Goal: Task Accomplishment & Management: Manage account settings

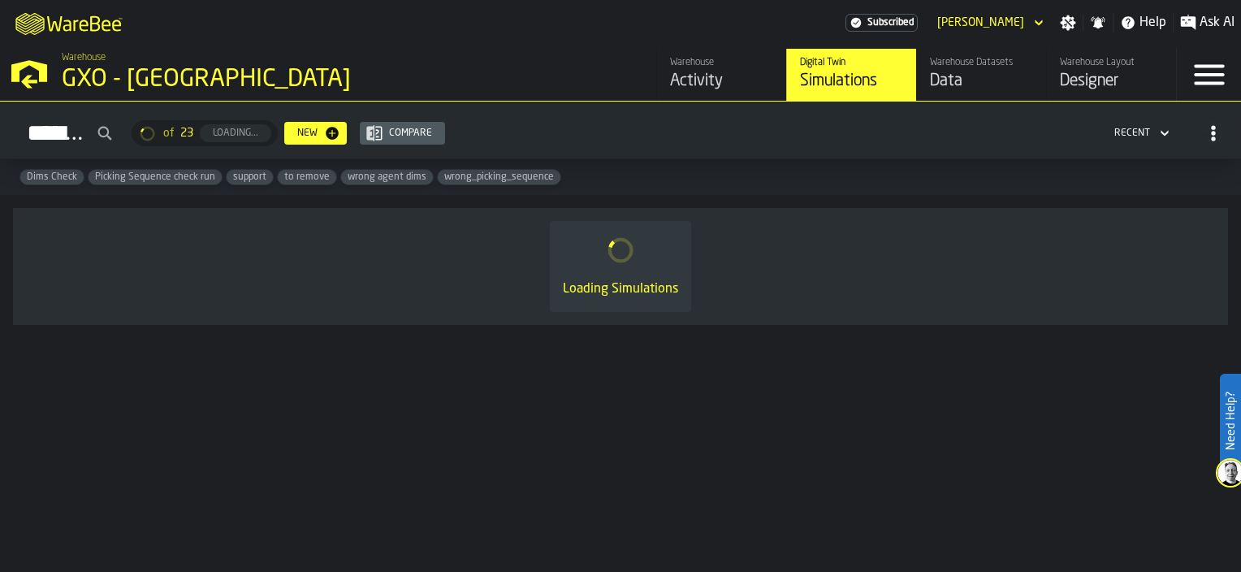
click at [1194, 79] on icon "button-toggle-Menu" at bounding box center [1209, 74] width 39 height 39
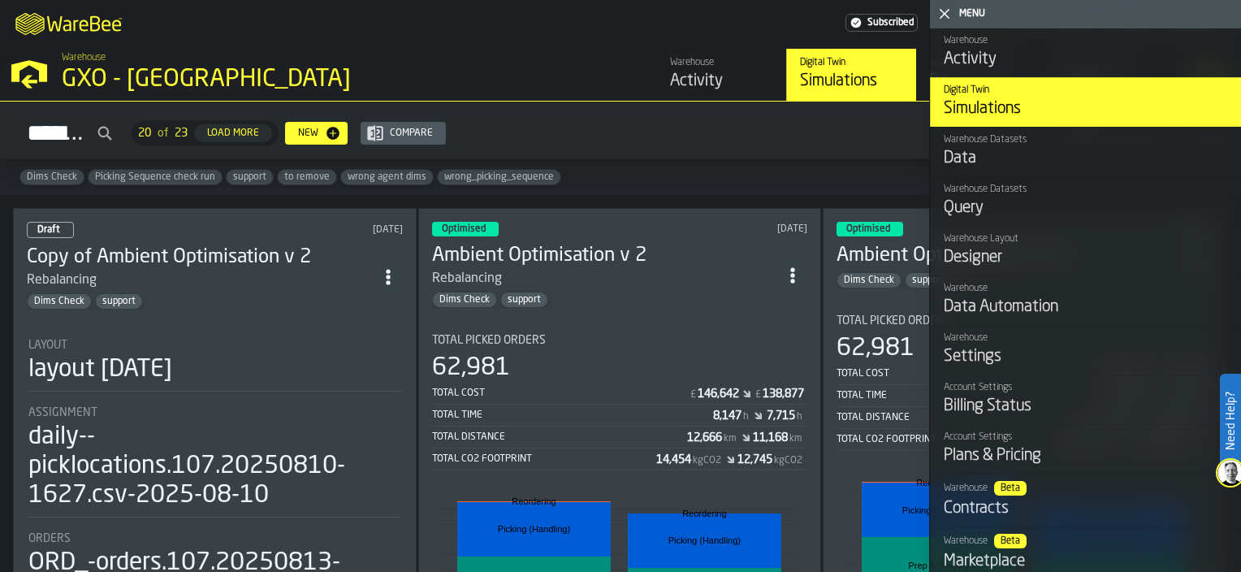
click at [984, 360] on div "Settings" at bounding box center [1086, 356] width 284 height 23
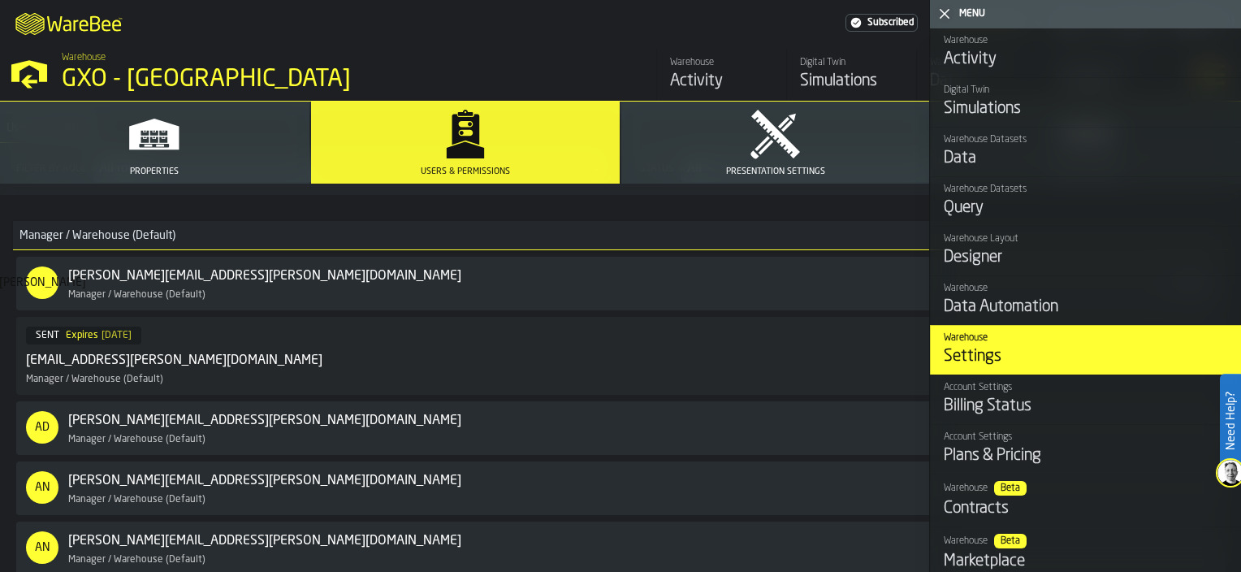
scroll to position [218, 0]
click at [117, 333] on div "[DATE]" at bounding box center [117, 333] width 30 height 11
click at [160, 365] on div "[EMAIL_ADDRESS][PERSON_NAME][DOMAIN_NAME]" at bounding box center [174, 358] width 296 height 19
click at [937, 16] on icon "button-toggle-Close me" at bounding box center [944, 13] width 19 height 19
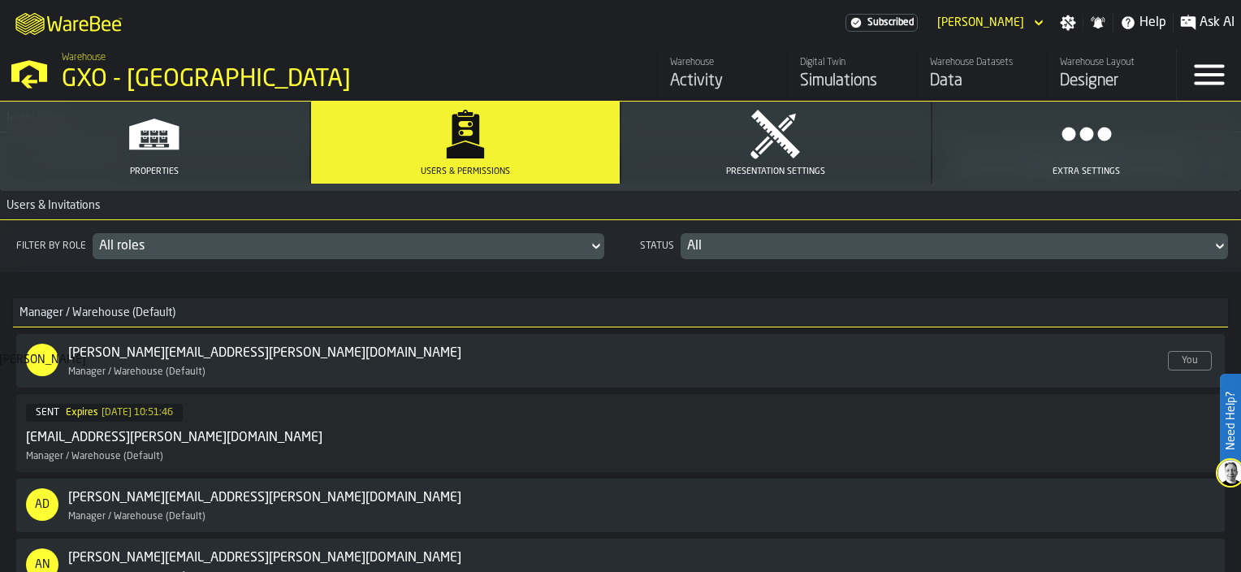
scroll to position [142, 0]
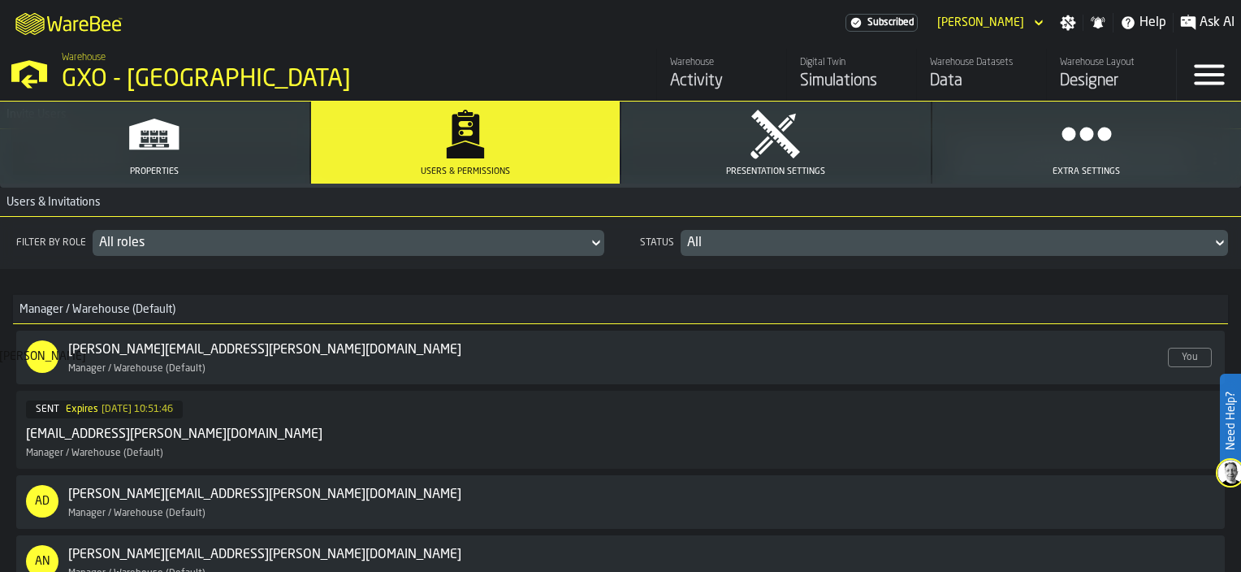
click at [235, 426] on div "SENT Expires [DATE] 10:51:46 [PERSON_NAME][EMAIL_ADDRESS][DOMAIN_NAME] Manager …" at bounding box center [581, 429] width 1111 height 58
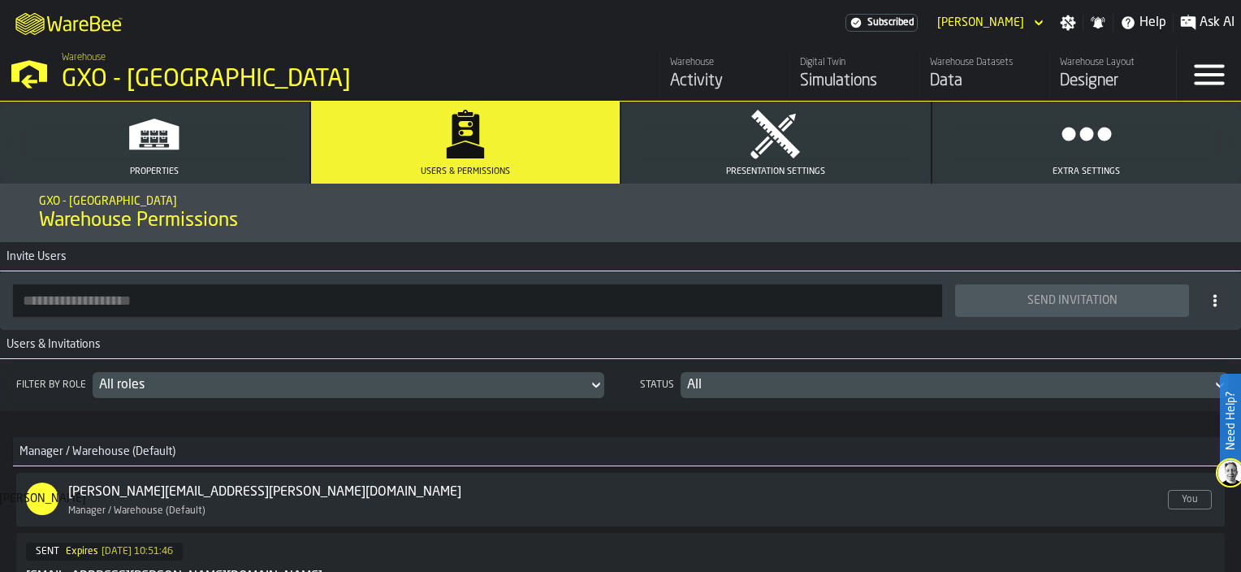
click at [275, 309] on input "button-toolbar-" at bounding box center [477, 300] width 929 height 32
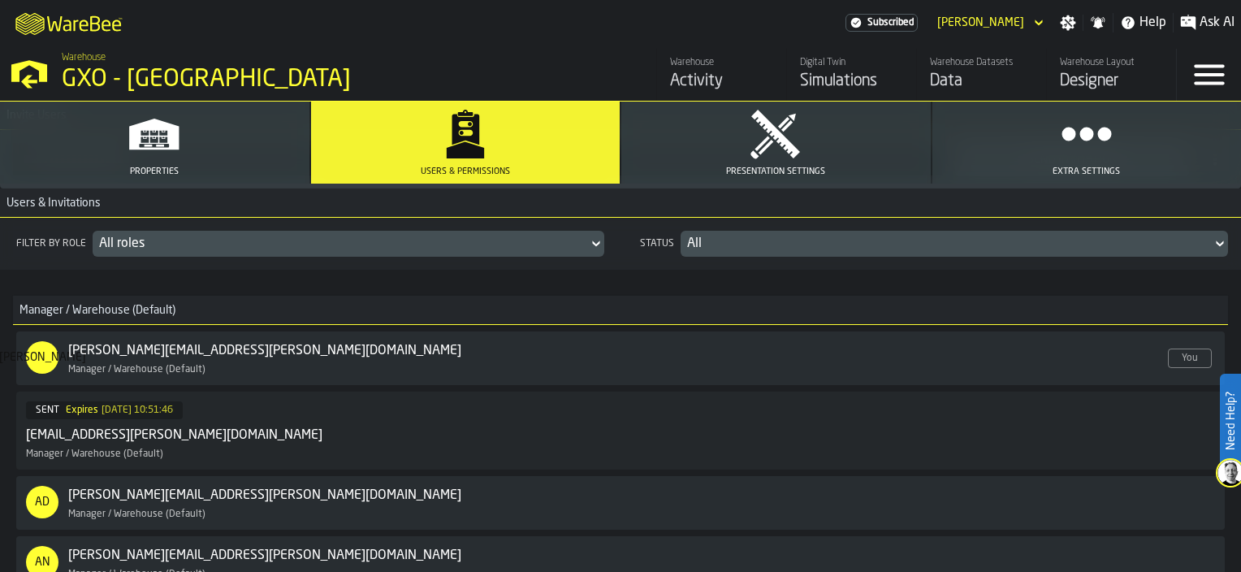
scroll to position [142, 0]
type input "**********"
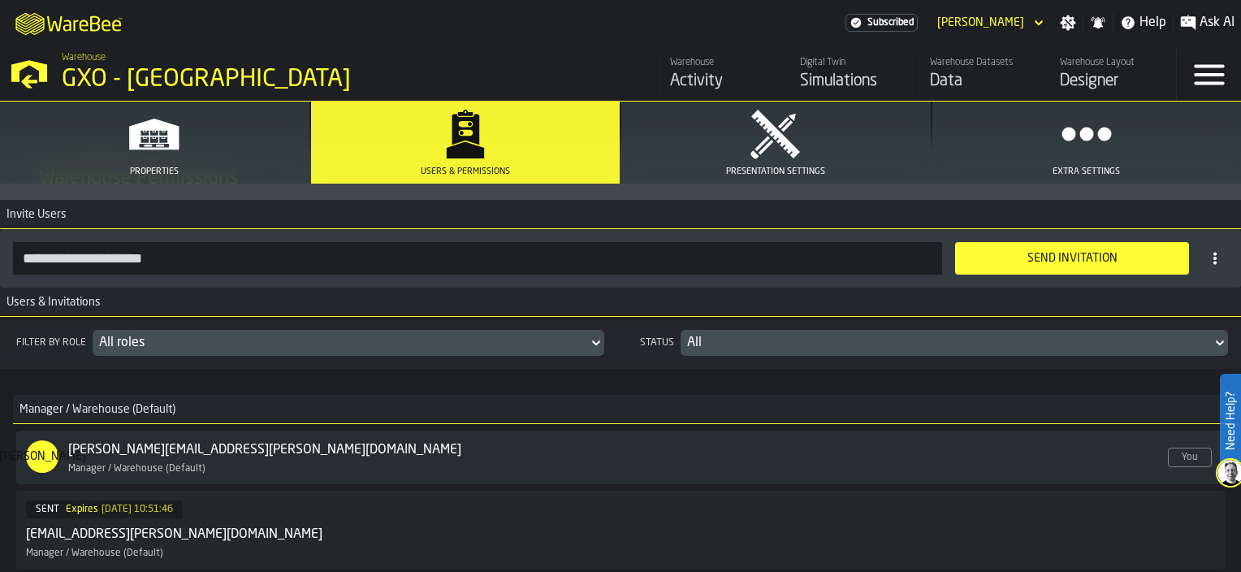
scroll to position [0, 0]
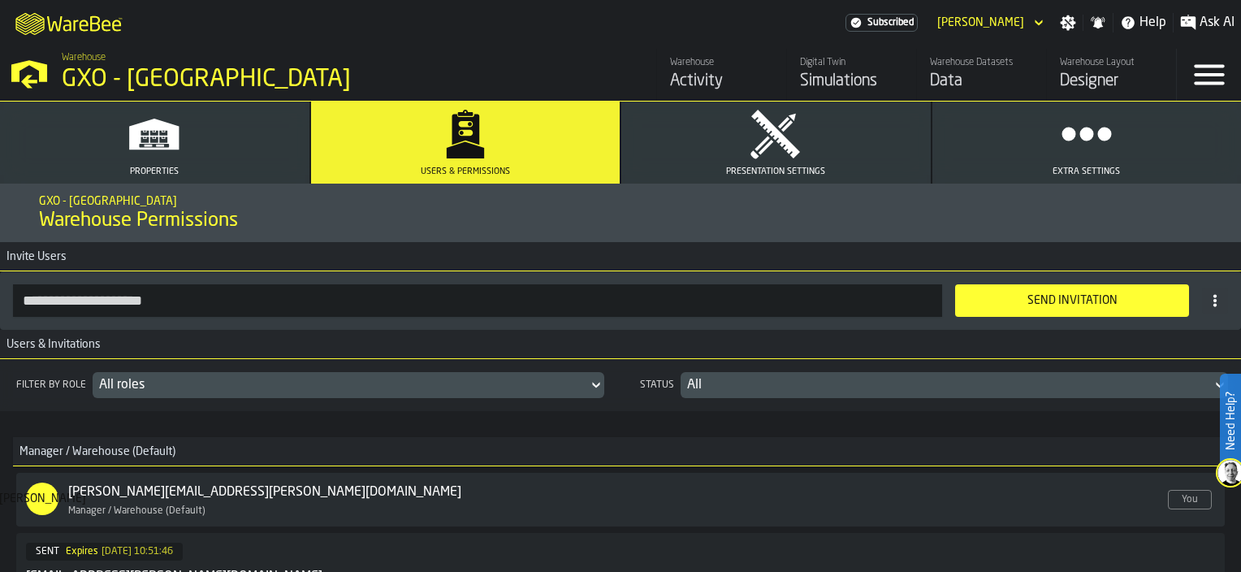
click at [1053, 290] on button "Send Invitation" at bounding box center [1072, 300] width 234 height 32
